Goal: Information Seeking & Learning: Learn about a topic

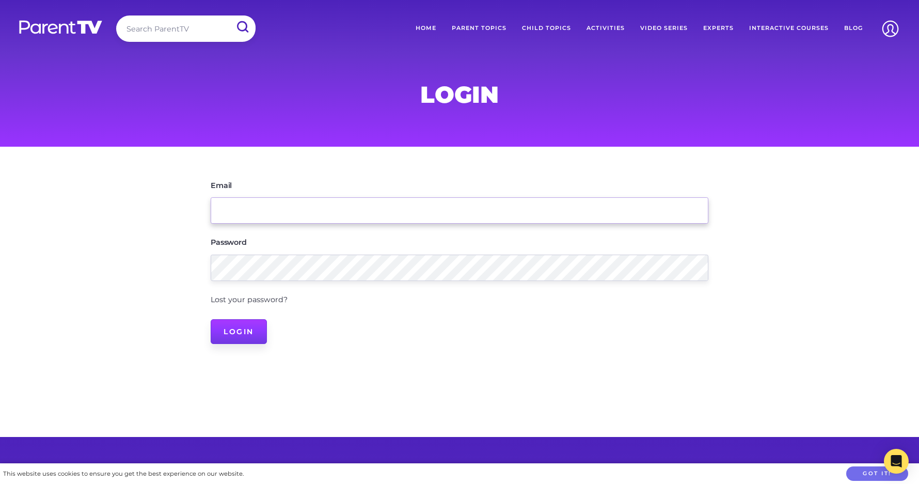
type input "[PERSON_NAME][EMAIL_ADDRESS][DOMAIN_NAME]"
click at [236, 331] on input "Login" at bounding box center [239, 331] width 56 height 25
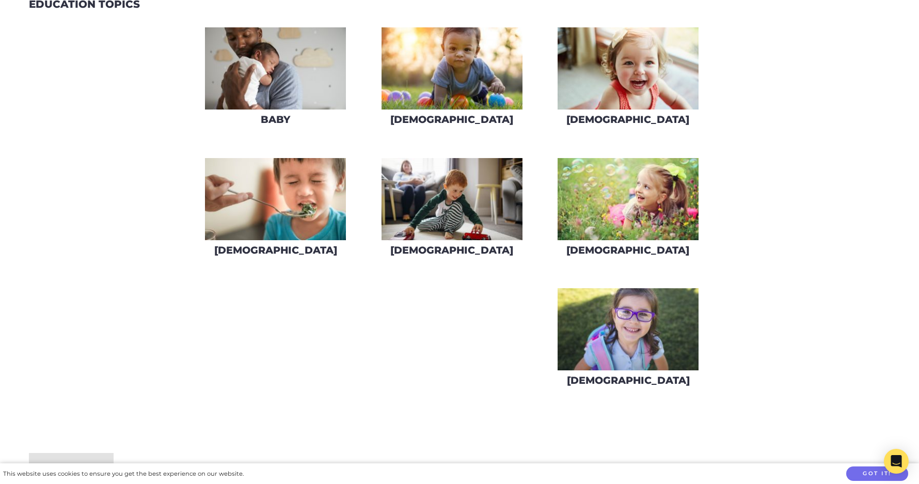
scroll to position [362, 0]
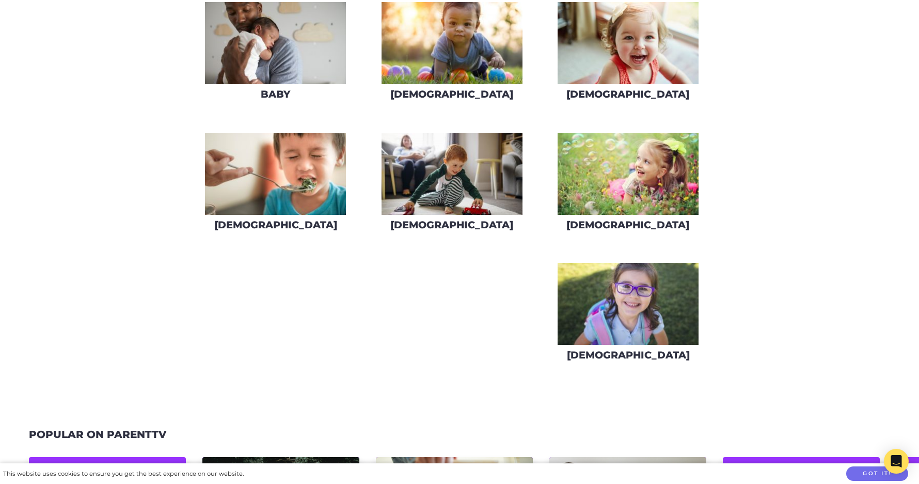
click at [442, 190] on img at bounding box center [452, 174] width 141 height 82
